Goal: Browse casually

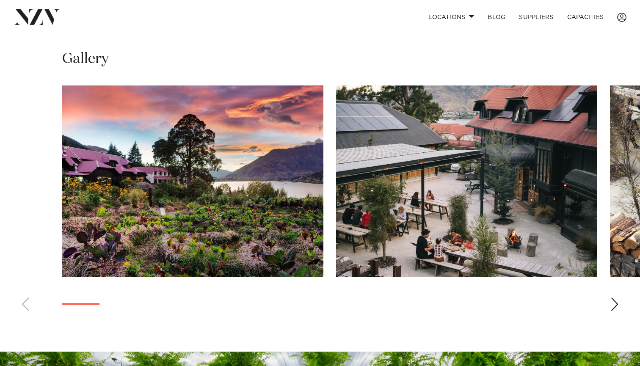
scroll to position [545, 0]
click at [615, 303] on div "Next slide" at bounding box center [615, 305] width 8 height 14
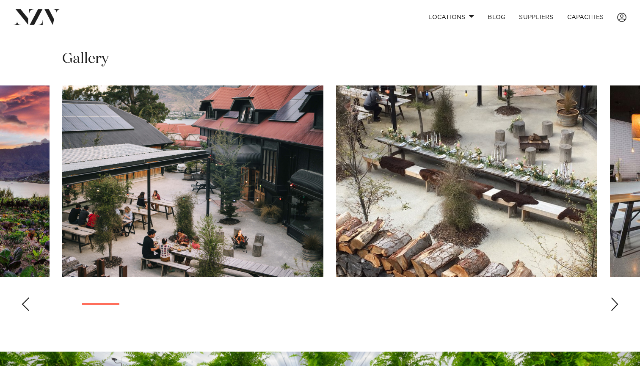
click at [521, 207] on img "3 / 26" at bounding box center [466, 182] width 261 height 192
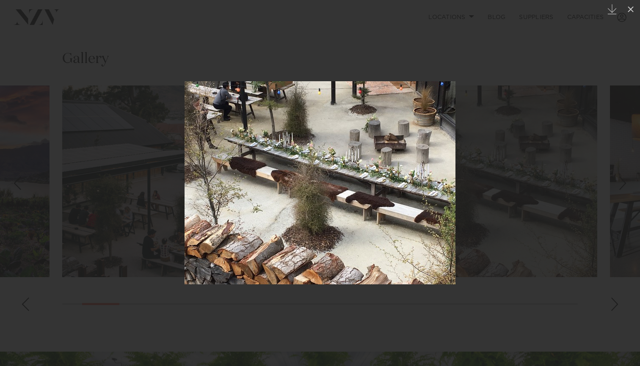
click at [545, 243] on div at bounding box center [320, 183] width 640 height 366
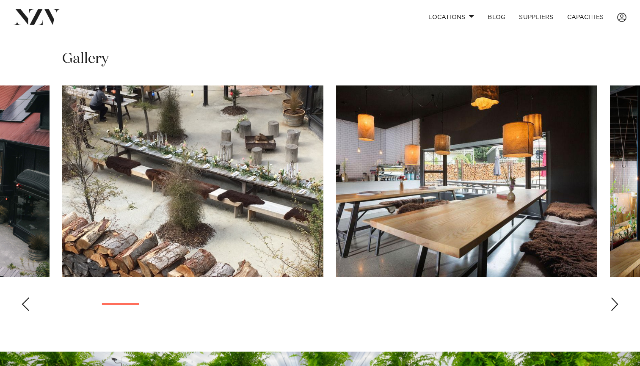
click at [618, 302] on div "Next slide" at bounding box center [615, 305] width 8 height 14
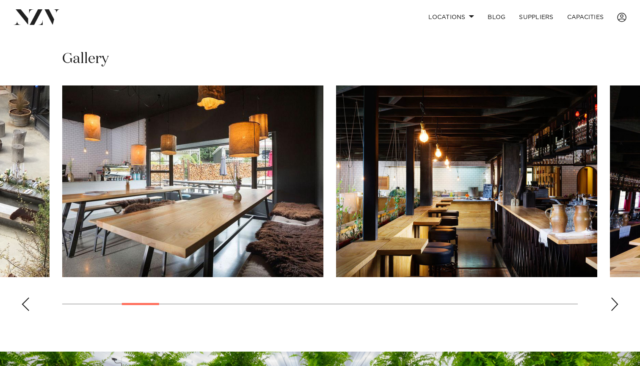
click at [618, 302] on div "Next slide" at bounding box center [615, 305] width 8 height 14
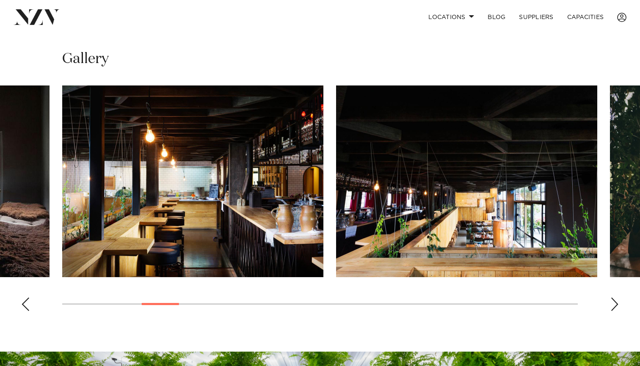
click at [618, 302] on div "Next slide" at bounding box center [615, 305] width 8 height 14
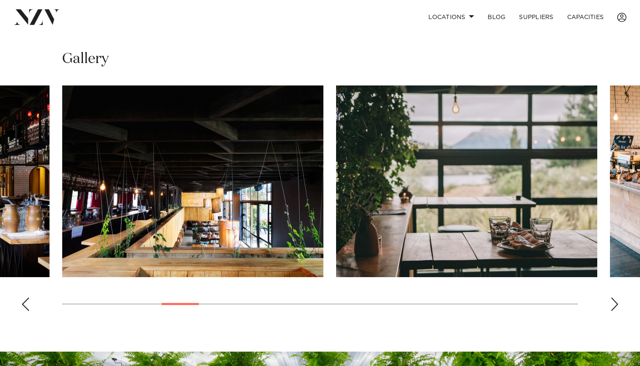
click at [618, 302] on div "Next slide" at bounding box center [615, 305] width 8 height 14
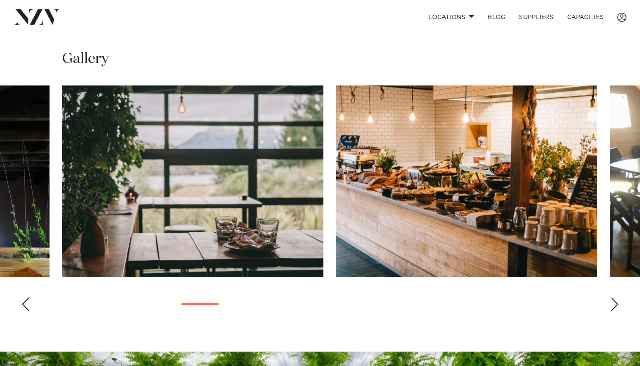
click at [618, 302] on div "Next slide" at bounding box center [615, 305] width 8 height 14
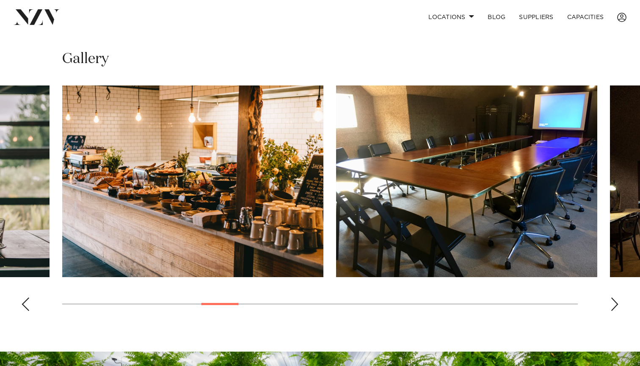
click at [618, 302] on div "Next slide" at bounding box center [615, 305] width 8 height 14
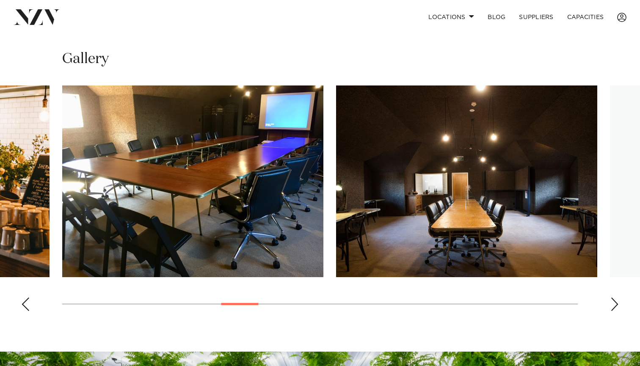
click at [618, 302] on div "Next slide" at bounding box center [615, 305] width 8 height 14
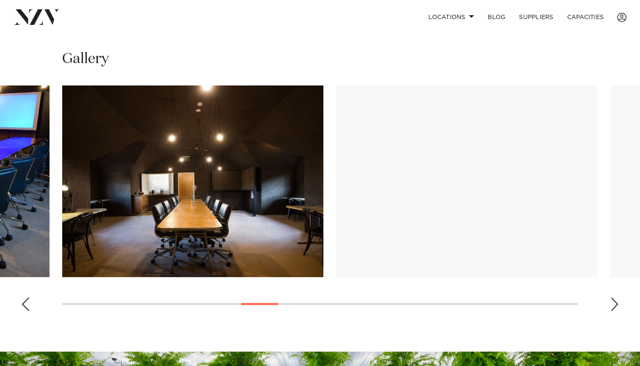
click at [618, 302] on div "Next slide" at bounding box center [615, 305] width 8 height 14
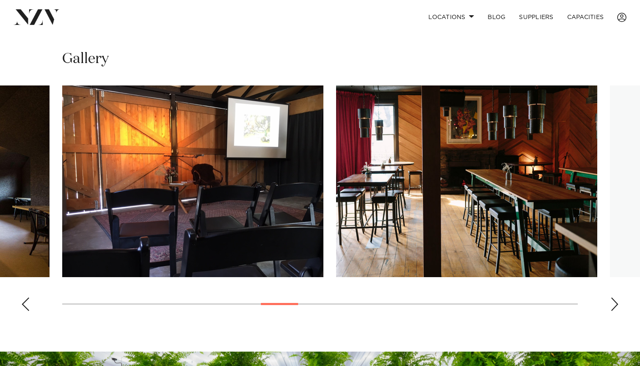
click at [618, 302] on div "Next slide" at bounding box center [615, 305] width 8 height 14
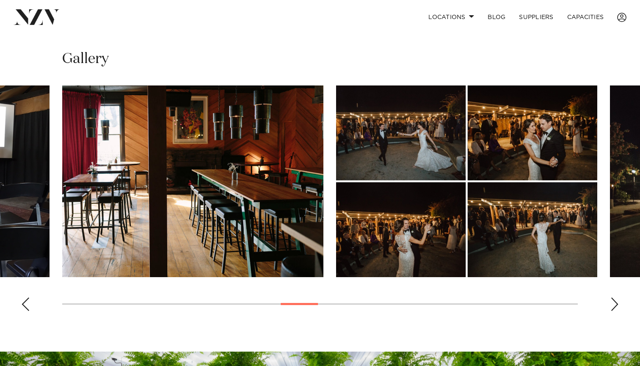
click at [618, 302] on div "Next slide" at bounding box center [615, 305] width 8 height 14
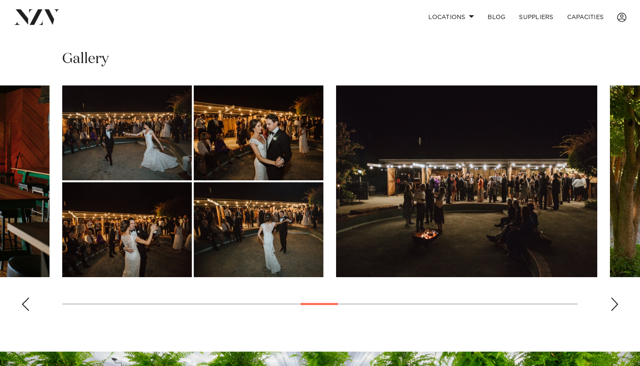
click at [618, 302] on div "Next slide" at bounding box center [615, 305] width 8 height 14
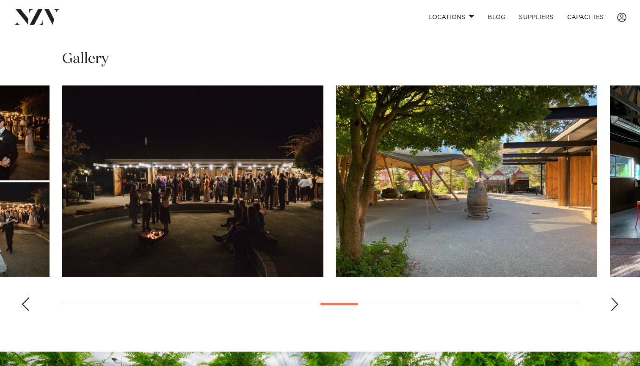
click at [618, 302] on div "Next slide" at bounding box center [615, 305] width 8 height 14
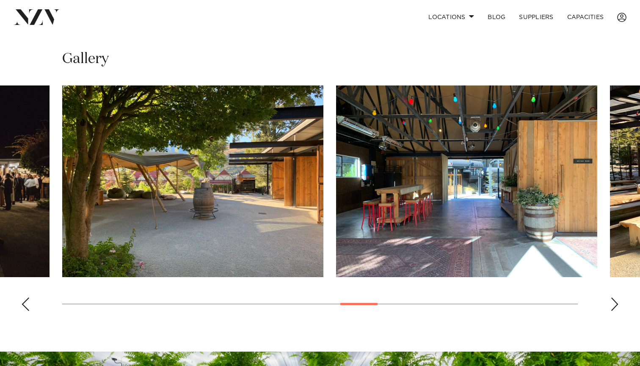
click at [618, 302] on div "Next slide" at bounding box center [615, 305] width 8 height 14
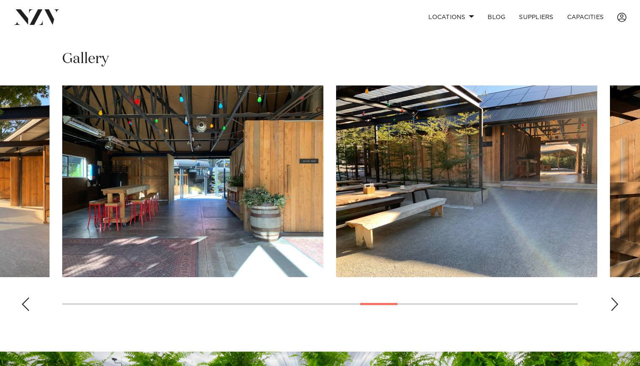
click at [618, 302] on div "Next slide" at bounding box center [615, 305] width 8 height 14
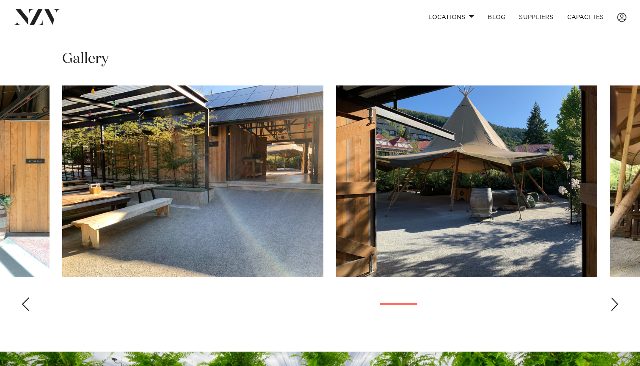
click at [618, 302] on div "Next slide" at bounding box center [615, 305] width 8 height 14
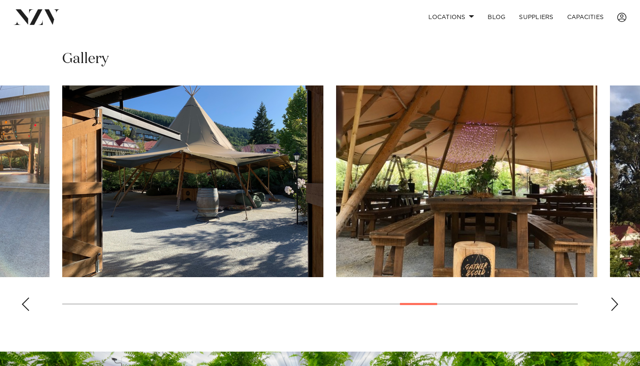
click at [618, 302] on div "Next slide" at bounding box center [615, 305] width 8 height 14
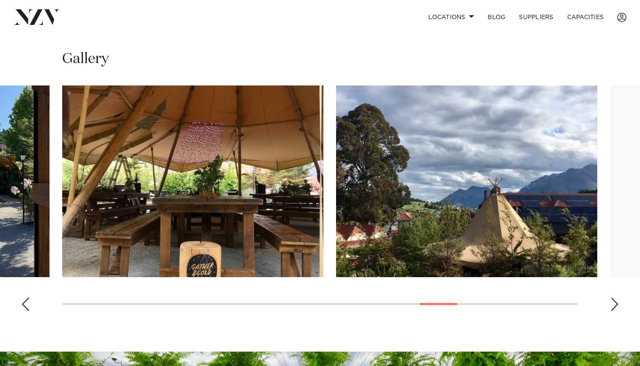
click at [618, 302] on div "Next slide" at bounding box center [615, 305] width 8 height 14
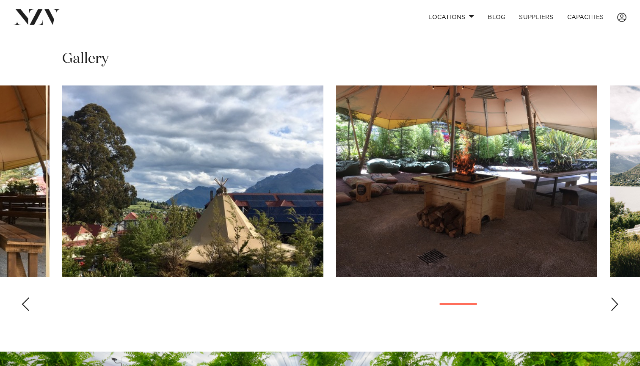
click at [618, 302] on div "Next slide" at bounding box center [615, 305] width 8 height 14
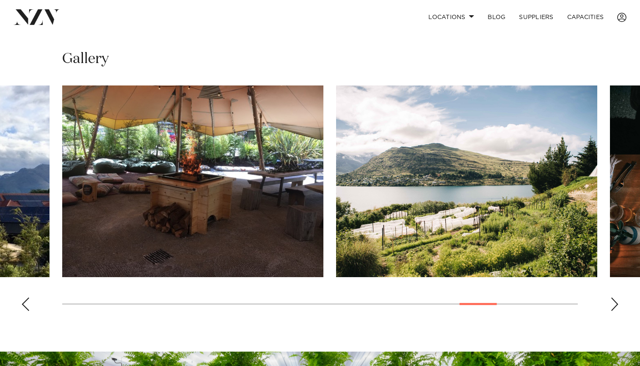
click at [618, 302] on div "Next slide" at bounding box center [615, 305] width 8 height 14
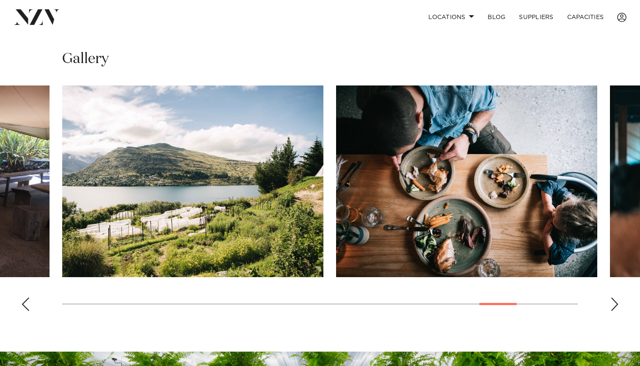
click at [618, 302] on div "Next slide" at bounding box center [615, 305] width 8 height 14
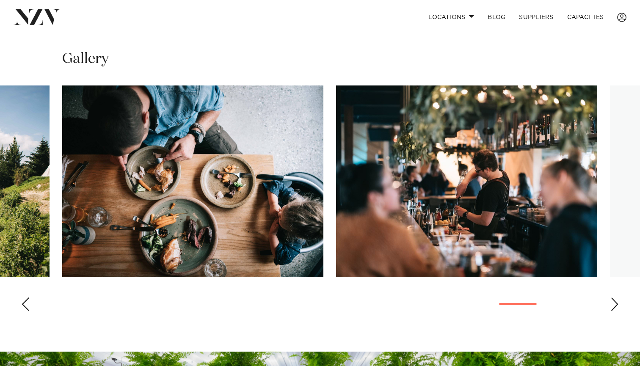
click at [618, 302] on div "Next slide" at bounding box center [615, 305] width 8 height 14
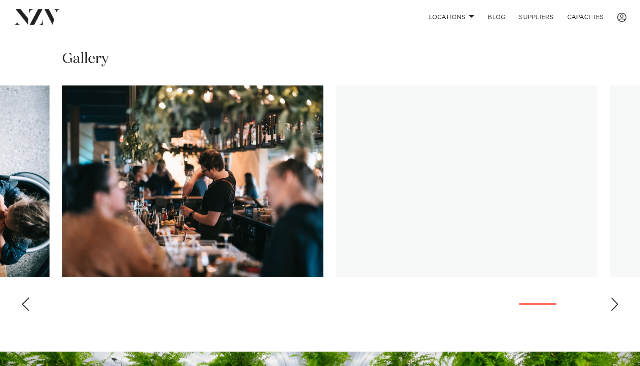
click at [618, 302] on div "Next slide" at bounding box center [615, 305] width 8 height 14
